Goal: Task Accomplishment & Management: Use online tool/utility

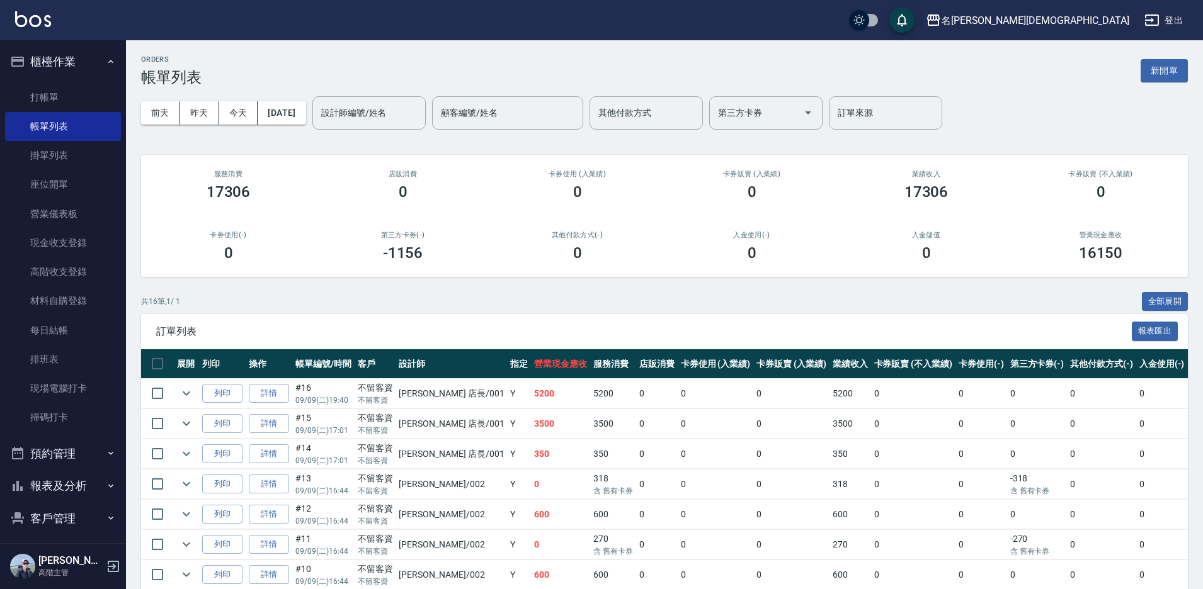
scroll to position [136, 0]
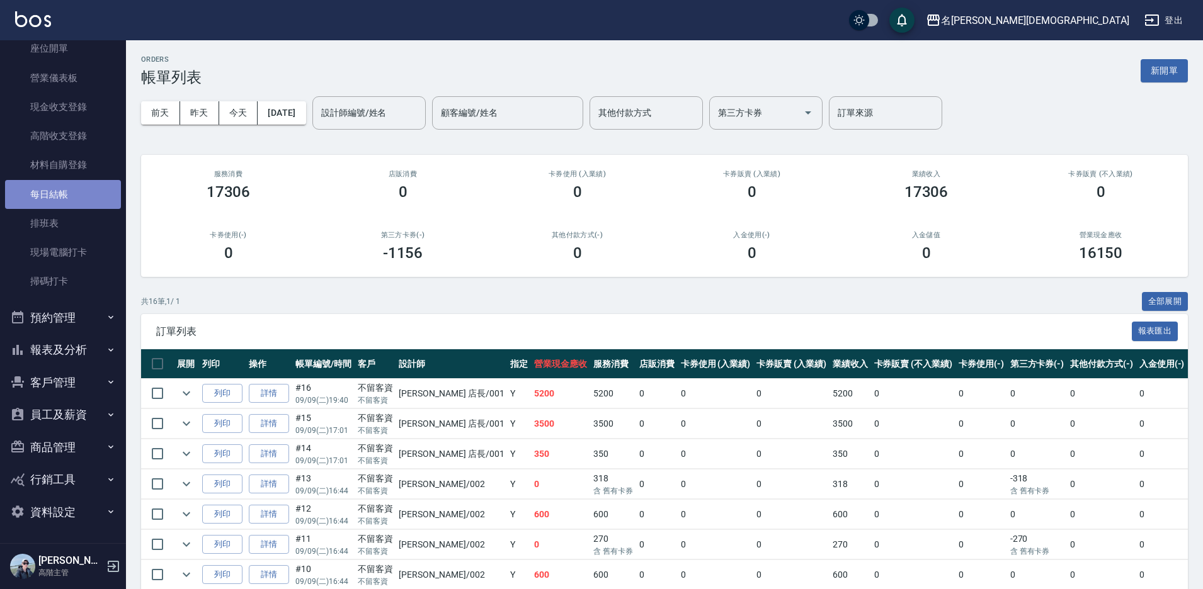
click at [101, 190] on link "每日結帳" at bounding box center [63, 194] width 116 height 29
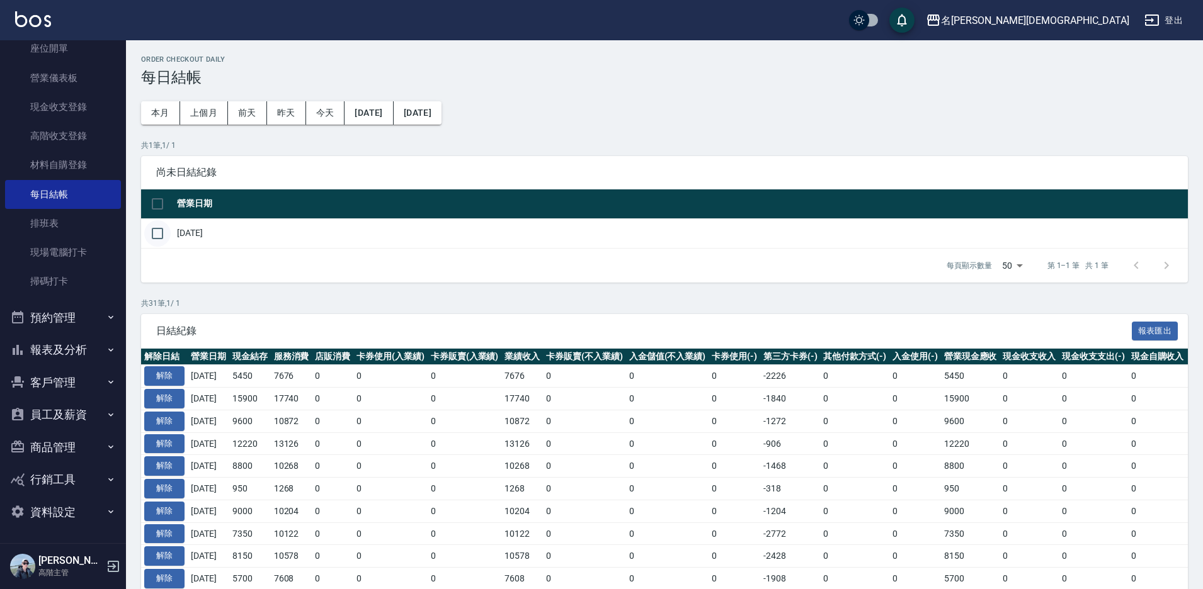
click at [152, 224] on input "checkbox" at bounding box center [157, 233] width 26 height 26
checkbox input "true"
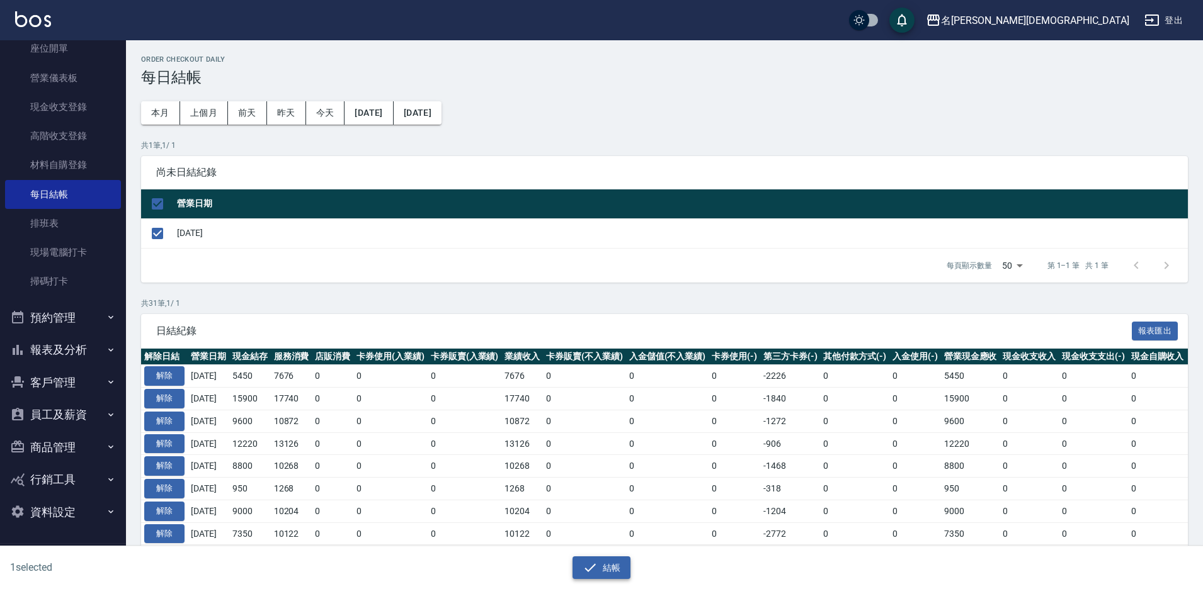
click at [600, 570] on button "結帳" at bounding box center [601, 568] width 59 height 23
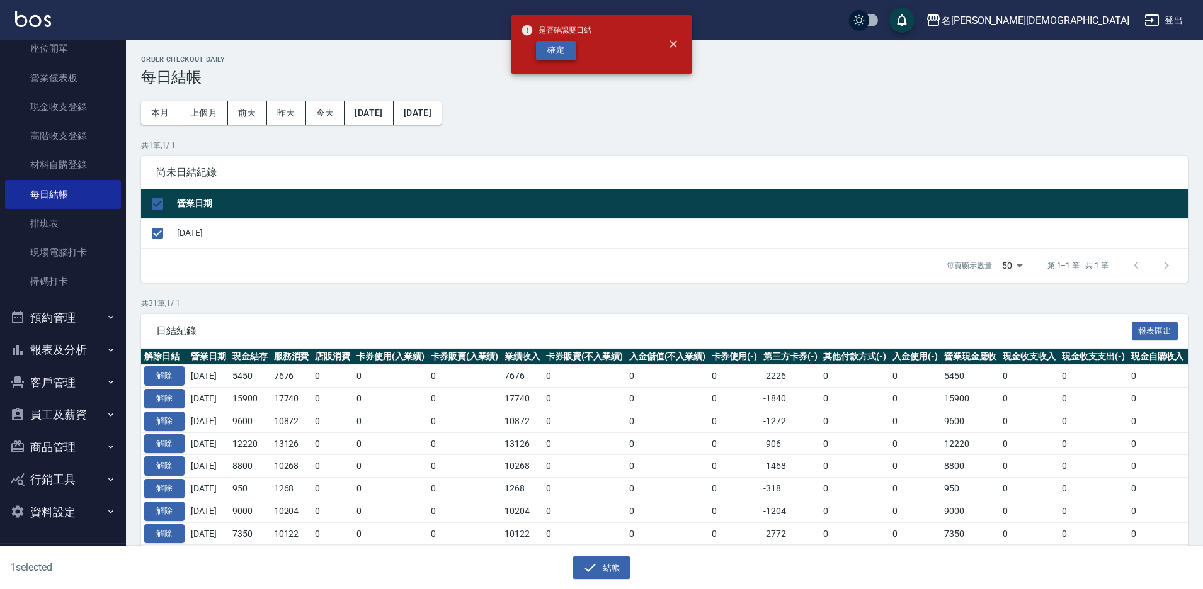
click at [539, 50] on button "確定" at bounding box center [556, 51] width 40 height 20
checkbox input "false"
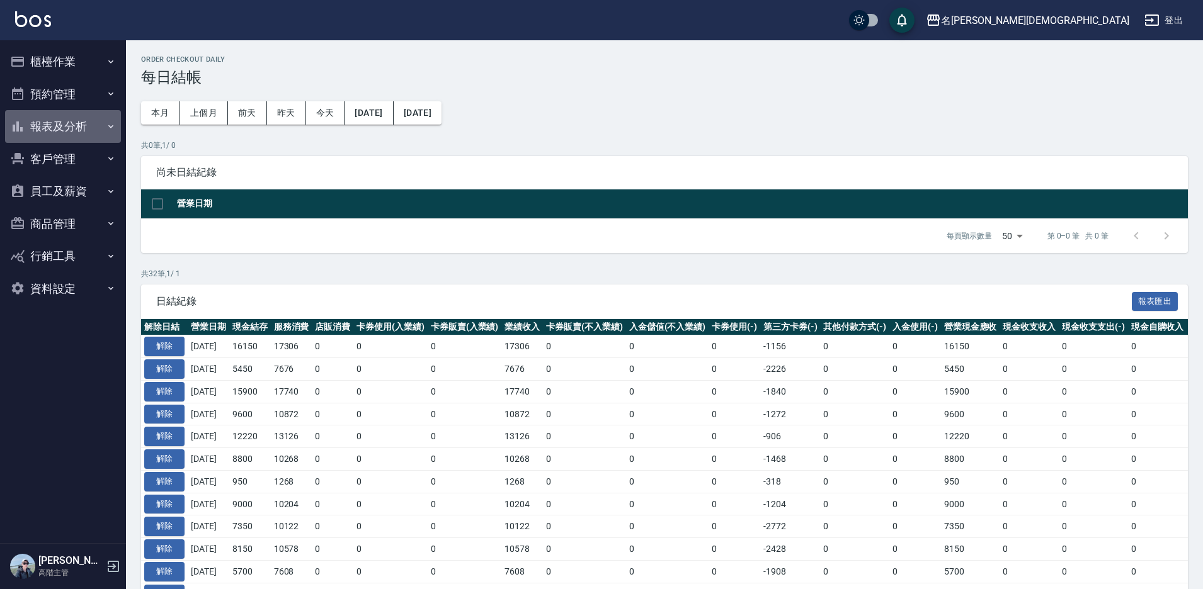
click at [62, 132] on button "報表及分析" at bounding box center [63, 126] width 116 height 33
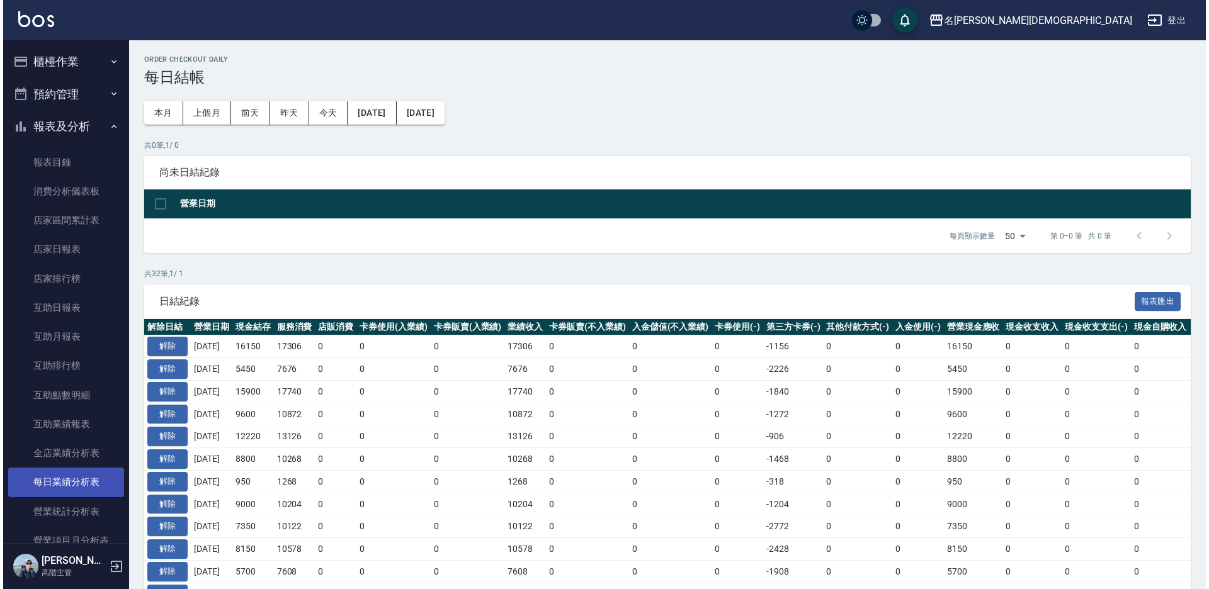
scroll to position [252, 0]
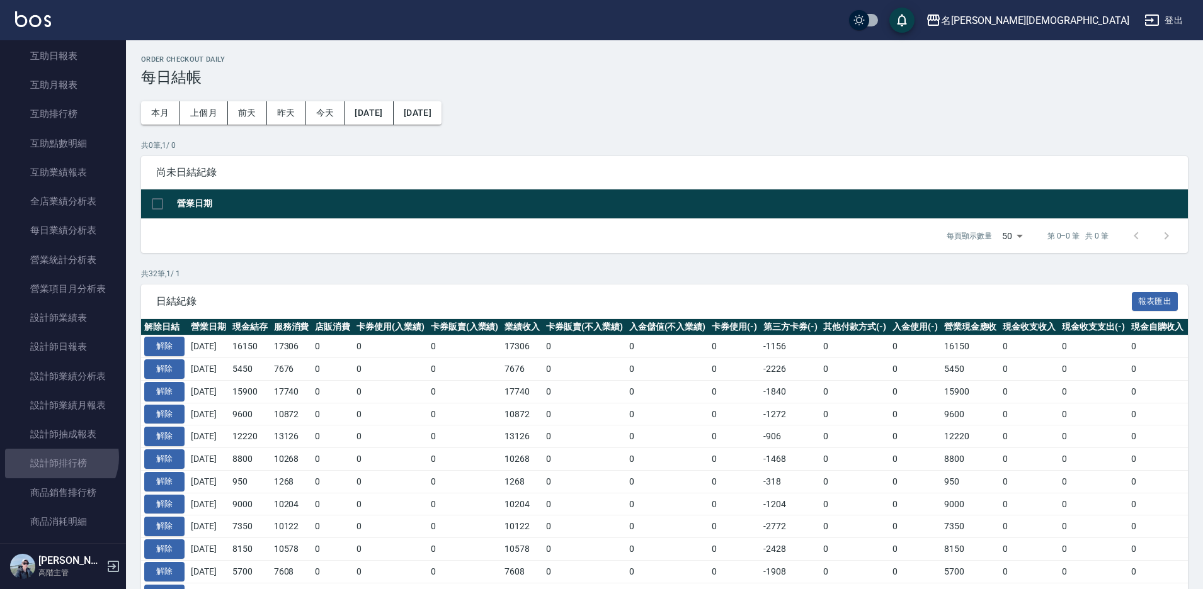
drag, startPoint x: 60, startPoint y: 457, endPoint x: 234, endPoint y: 406, distance: 181.9
click at [60, 457] on link "設計師排行榜" at bounding box center [63, 463] width 116 height 29
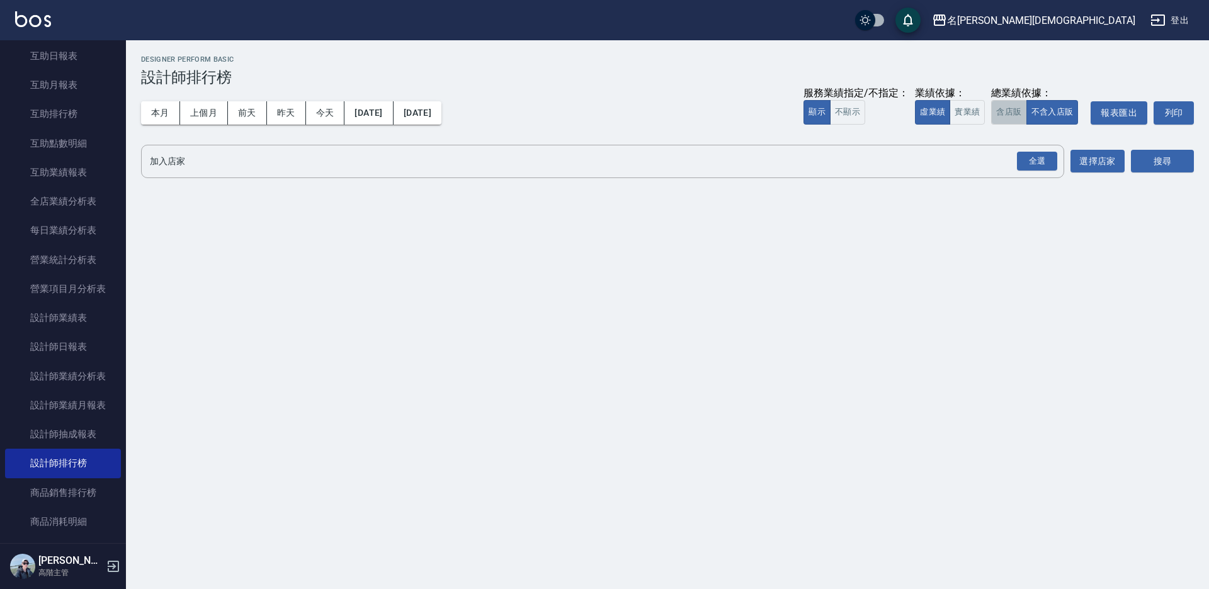
click at [1011, 113] on button "含店販" at bounding box center [1008, 112] width 35 height 25
drag, startPoint x: 1042, startPoint y: 162, endPoint x: 1056, endPoint y: 161, distance: 14.0
click at [1043, 161] on div "全選" at bounding box center [1037, 162] width 40 height 20
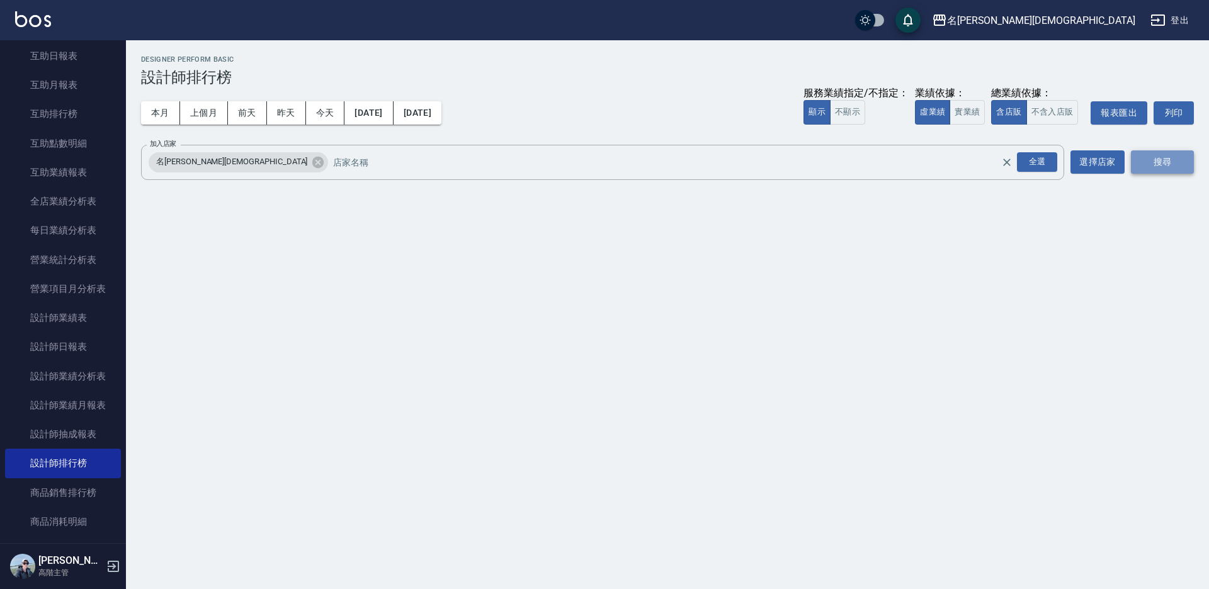
click at [1168, 161] on button "搜尋" at bounding box center [1162, 162] width 63 height 23
